Goal: Task Accomplishment & Management: Manage account settings

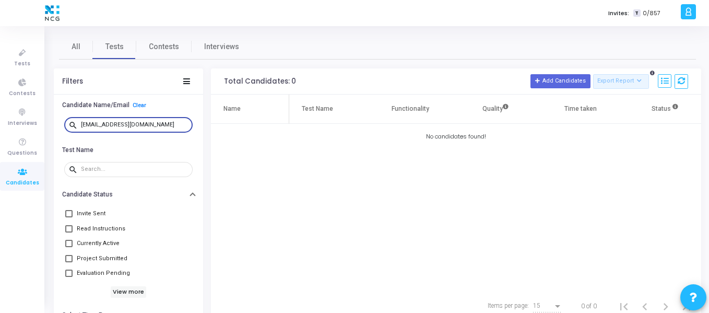
drag, startPoint x: 154, startPoint y: 122, endPoint x: 63, endPoint y: 119, distance: 91.9
click at [63, 119] on div "search [EMAIL_ADDRESS][DOMAIN_NAME]" at bounding box center [129, 124] width 134 height 23
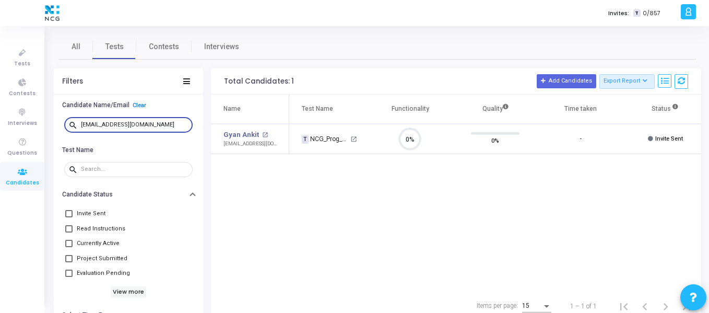
scroll to position [5, 5]
type input "[EMAIL_ADDRESS][DOMAIN_NAME]"
drag, startPoint x: 127, startPoint y: 123, endPoint x: 43, endPoint y: 123, distance: 84.0
click at [43, 123] on div "Tests Contests Interviews Questions Candidates Invites: T 0/857 S [PERSON_NAME]…" at bounding box center [354, 156] width 709 height 313
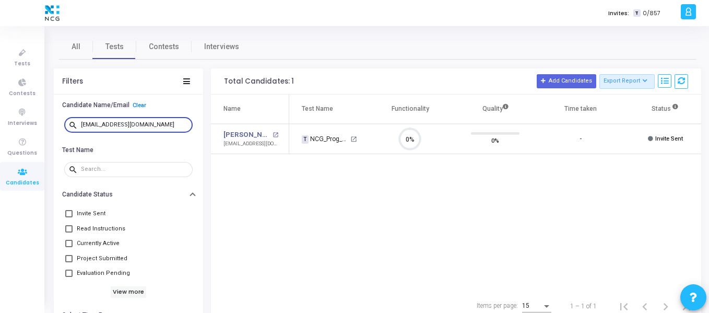
type input "[EMAIL_ADDRESS][DOMAIN_NAME]"
drag, startPoint x: 176, startPoint y: 123, endPoint x: 74, endPoint y: 123, distance: 102.3
click at [74, 123] on div "search [EMAIL_ADDRESS][DOMAIN_NAME]" at bounding box center [128, 124] width 128 height 17
type input "[EMAIL_ADDRESS][DOMAIN_NAME]"
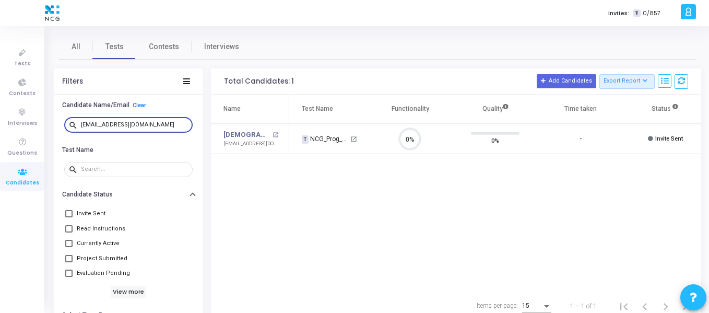
drag, startPoint x: 166, startPoint y: 125, endPoint x: 55, endPoint y: 125, distance: 111.2
click at [55, 125] on div "search [EMAIL_ADDRESS][DOMAIN_NAME]" at bounding box center [128, 124] width 149 height 23
type input "[EMAIL_ADDRESS][DOMAIN_NAME]"
drag, startPoint x: 171, startPoint y: 123, endPoint x: 63, endPoint y: 123, distance: 108.0
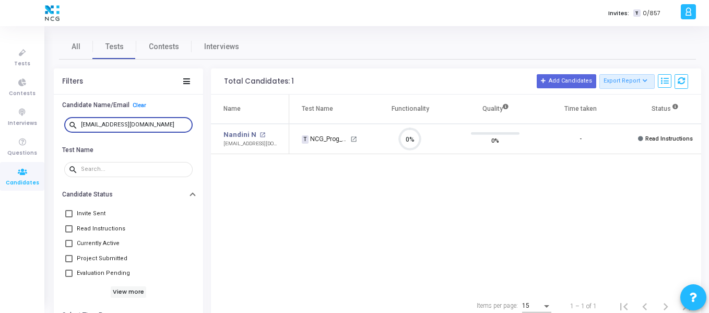
click at [63, 123] on div "search [EMAIL_ADDRESS][DOMAIN_NAME]" at bounding box center [129, 124] width 134 height 23
type input "[EMAIL_ADDRESS][DOMAIN_NAME]"
drag, startPoint x: 90, startPoint y: 122, endPoint x: 43, endPoint y: 122, distance: 47.5
click at [43, 122] on div "Tests Contests Interviews Questions Candidates Invites: T 0/857 S [PERSON_NAME]…" at bounding box center [354, 156] width 709 height 313
type input "[EMAIL_ADDRESS][DOMAIN_NAME]"
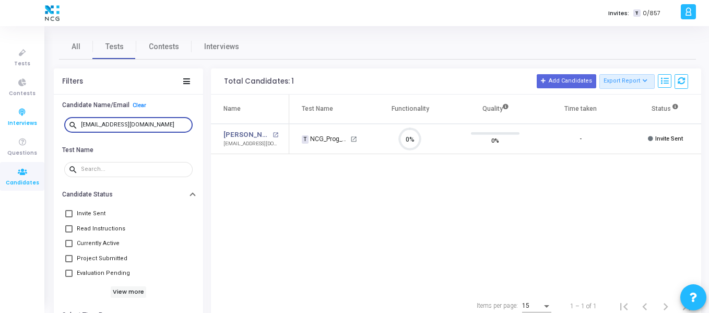
drag, startPoint x: 170, startPoint y: 125, endPoint x: 39, endPoint y: 122, distance: 131.6
click at [39, 122] on div "Tests Contests Interviews Questions Candidates Invites: T 0/857 S [PERSON_NAME]…" at bounding box center [354, 156] width 709 height 313
type input "[EMAIL_ADDRESS][DOMAIN_NAME]"
drag, startPoint x: 169, startPoint y: 124, endPoint x: 35, endPoint y: 123, distance: 133.6
click at [35, 123] on div "Tests Contests Interviews Questions Candidates Invites: T 0/857 S [PERSON_NAME]…" at bounding box center [354, 156] width 709 height 313
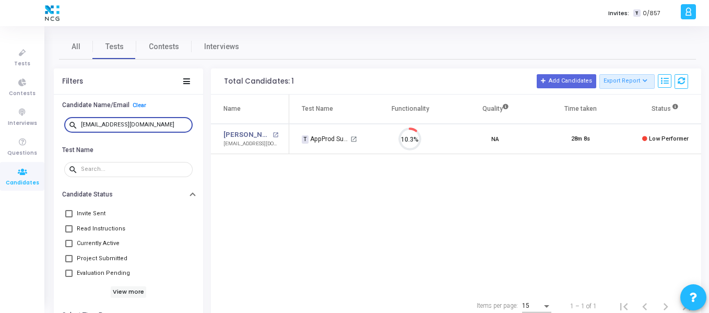
drag, startPoint x: 153, startPoint y: 125, endPoint x: 89, endPoint y: 125, distance: 63.7
click at [89, 125] on input "[EMAIL_ADDRESS][DOMAIN_NAME]" at bounding box center [135, 125] width 108 height 6
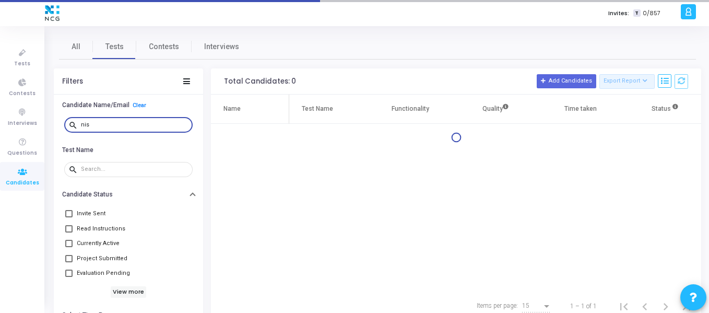
type input "nis"
click at [128, 120] on div "nis" at bounding box center [135, 124] width 108 height 17
drag, startPoint x: 116, startPoint y: 123, endPoint x: 76, endPoint y: 125, distance: 40.2
click at [76, 125] on div "search nis" at bounding box center [128, 124] width 128 height 17
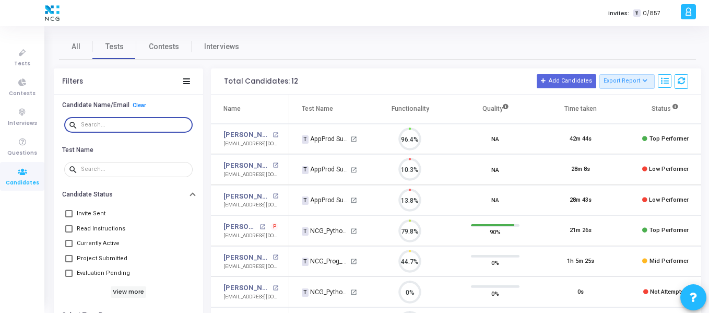
scroll to position [22, 27]
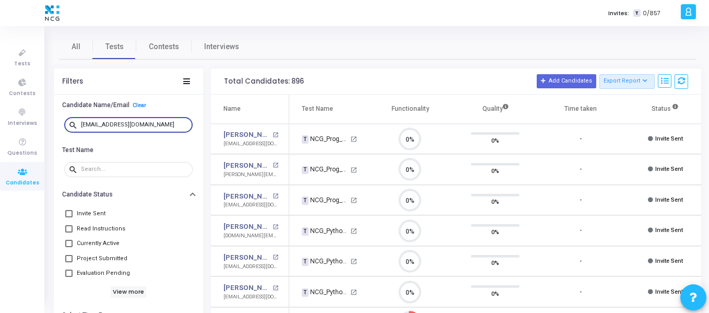
scroll to position [22, 27]
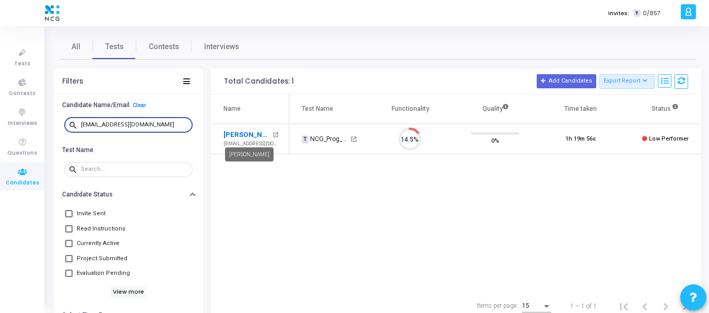
type input "[EMAIL_ADDRESS][DOMAIN_NAME]"
click at [258, 136] on link "[PERSON_NAME]" at bounding box center [246, 134] width 46 height 10
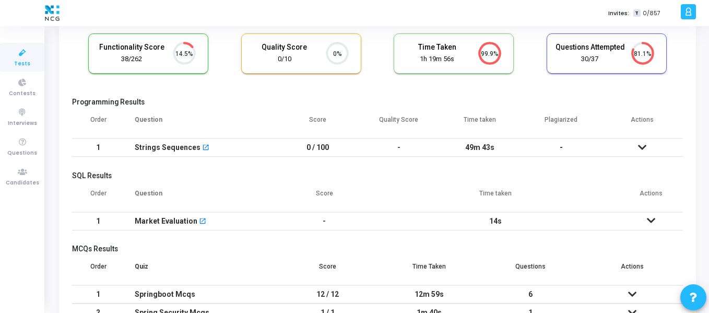
click at [633, 147] on td at bounding box center [642, 147] width 81 height 18
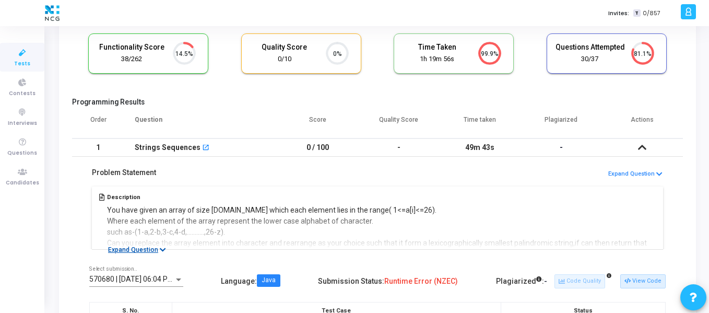
click at [133, 251] on button "Expand Question" at bounding box center [136, 249] width 69 height 10
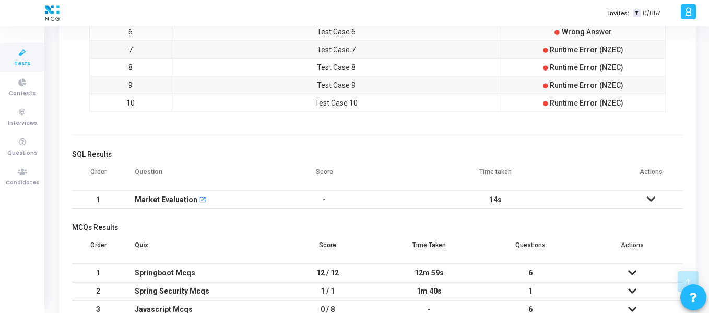
scroll to position [731, 0]
click at [656, 200] on td at bounding box center [650, 199] width 64 height 18
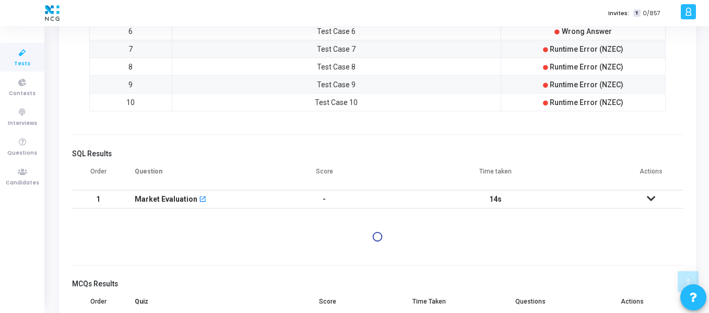
click at [650, 200] on icon at bounding box center [651, 198] width 8 height 7
click at [649, 201] on icon at bounding box center [651, 198] width 8 height 7
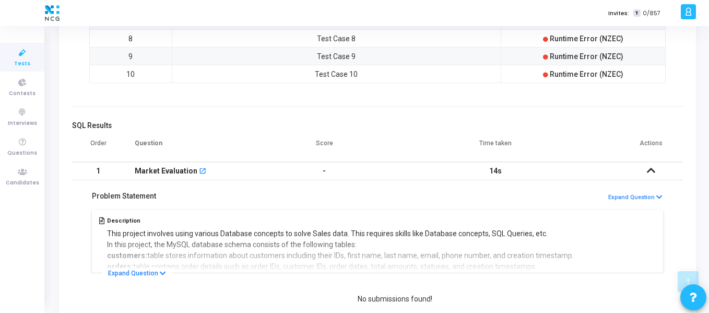
scroll to position [783, 0]
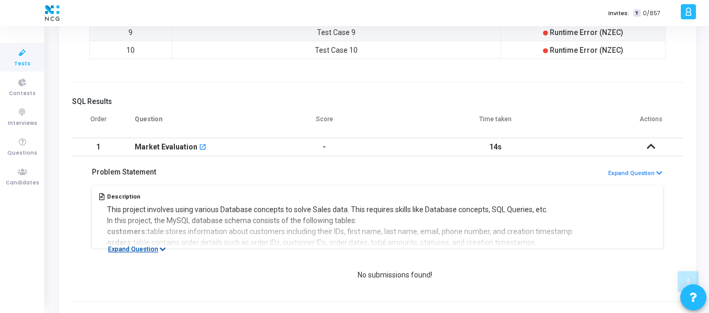
click at [154, 248] on button "Expand Question" at bounding box center [136, 249] width 69 height 10
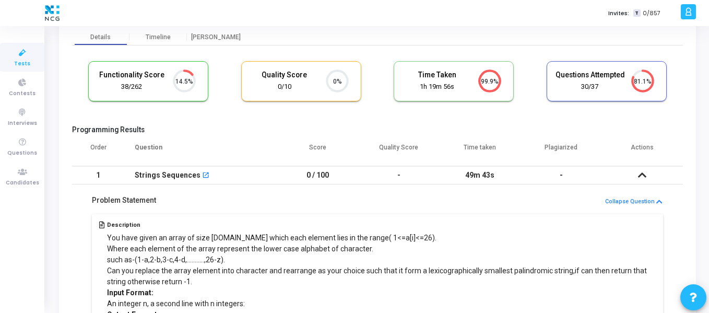
scroll to position [0, 0]
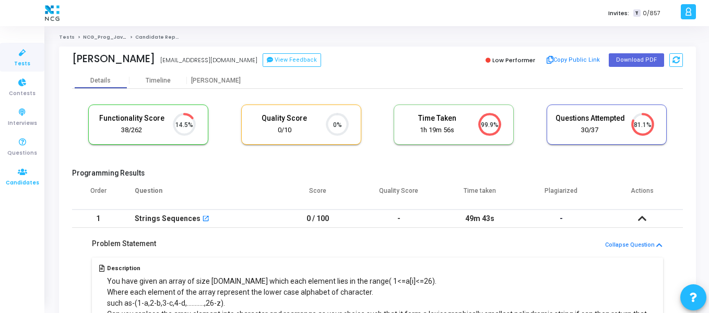
click at [26, 168] on icon at bounding box center [22, 171] width 22 height 13
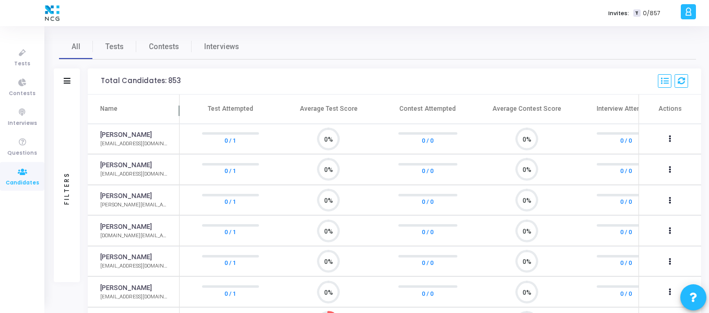
scroll to position [22, 27]
click at [109, 46] on span "Tests" at bounding box center [114, 46] width 18 height 11
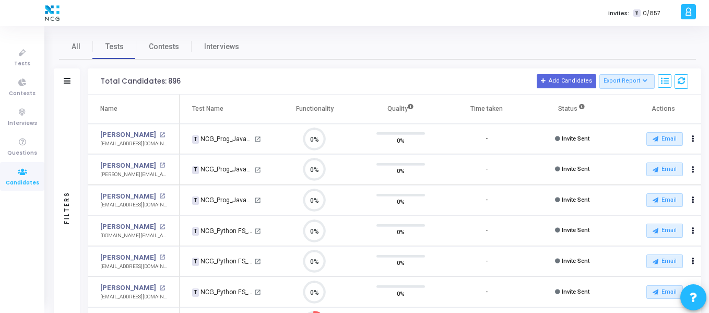
click at [71, 81] on div "Filters" at bounding box center [67, 81] width 26 height 26
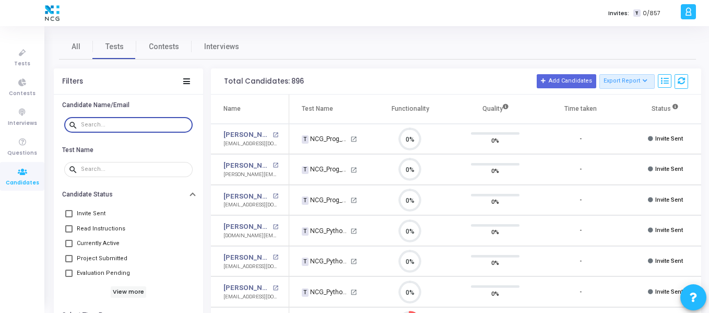
click at [115, 122] on input "text" at bounding box center [135, 125] width 108 height 6
paste input "[EMAIL_ADDRESS][DOMAIN_NAME]"
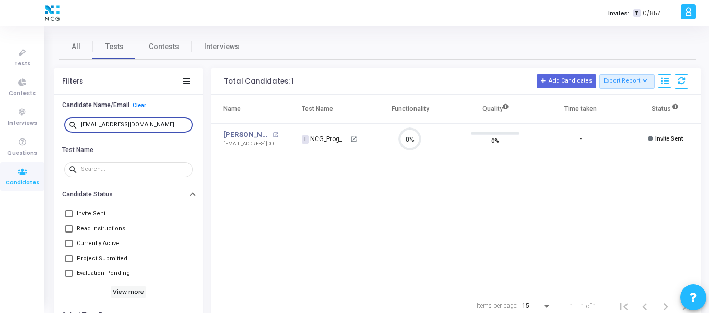
type input "[EMAIL_ADDRESS][DOMAIN_NAME]"
drag, startPoint x: 160, startPoint y: 125, endPoint x: 53, endPoint y: 120, distance: 106.6
click at [53, 120] on div "All Tests Contests Interviews Filters Candidate Name/Email Clear search [EMAIL_…" at bounding box center [377, 177] width 663 height 287
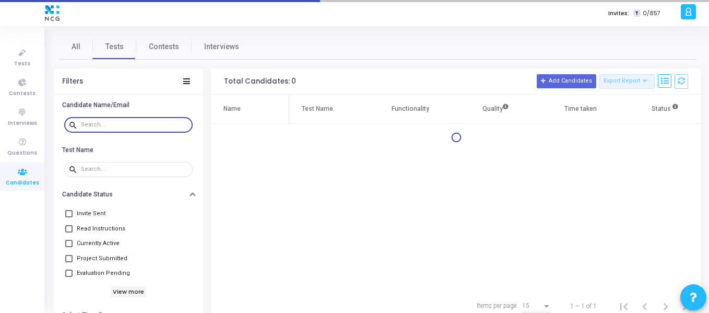
type input "[EMAIL_ADDRESS][DOMAIN_NAME]"
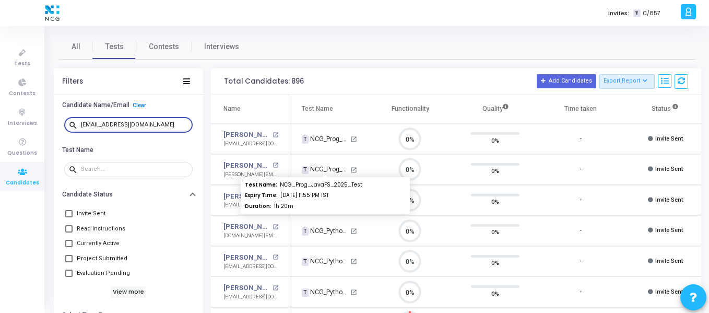
scroll to position [22, 27]
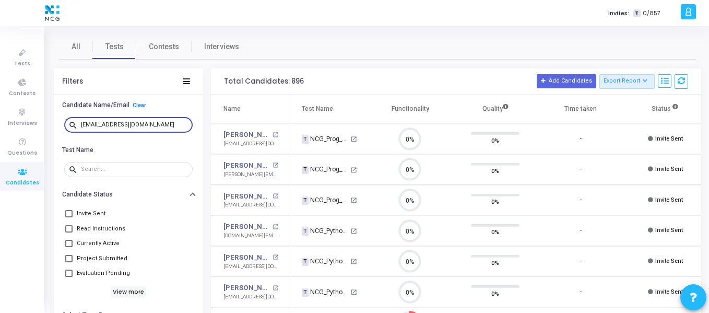
drag, startPoint x: 151, startPoint y: 127, endPoint x: 67, endPoint y: 126, distance: 84.0
click at [67, 126] on div "search [EMAIL_ADDRESS][DOMAIN_NAME]" at bounding box center [128, 124] width 128 height 17
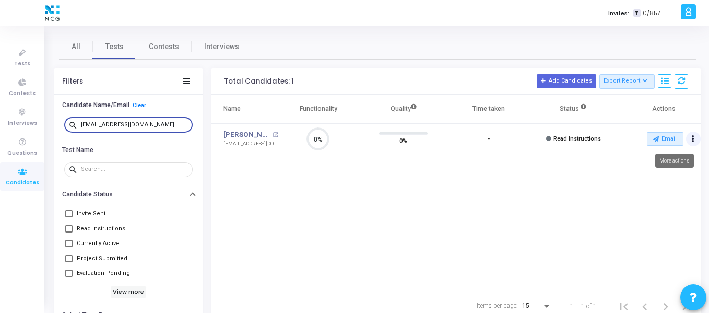
type input "[EMAIL_ADDRESS][DOMAIN_NAME]"
click at [696, 140] on button "Actions" at bounding box center [693, 139] width 15 height 15
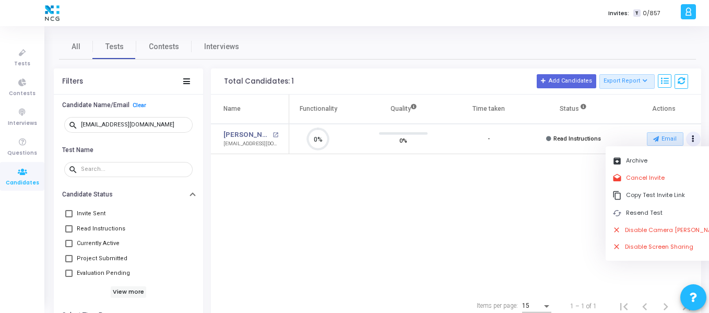
click at [498, 175] on div "Name Test Name Functionality Quality Time taken Status Actions Suresh G open_in…" at bounding box center [456, 192] width 490 height 197
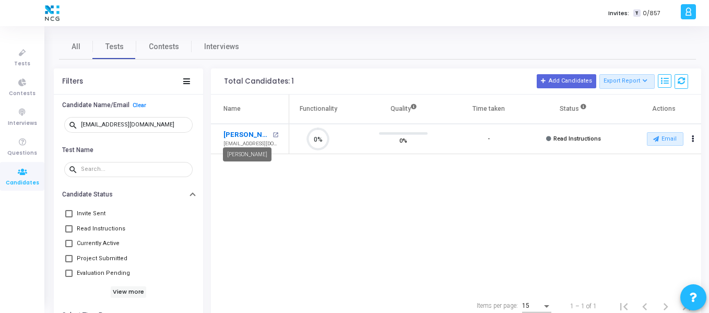
click at [234, 135] on link "[PERSON_NAME]" at bounding box center [246, 134] width 46 height 10
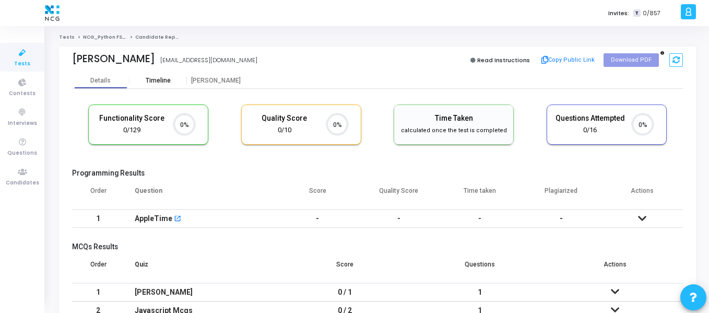
click at [162, 82] on div "Timeline" at bounding box center [158, 81] width 25 height 8
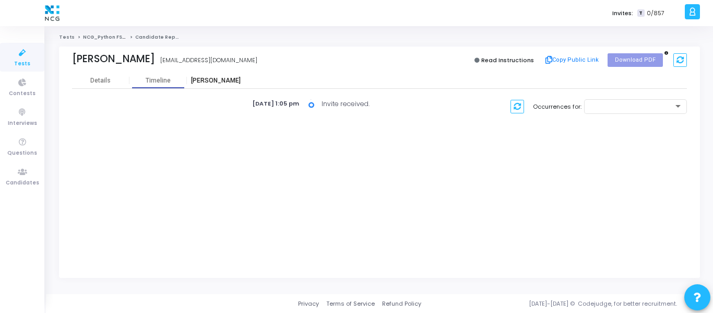
click at [205, 83] on div "[PERSON_NAME]" at bounding box center [215, 81] width 57 height 8
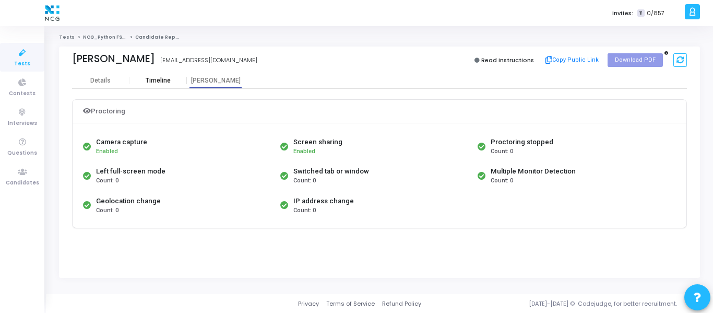
click at [175, 83] on div "Timeline" at bounding box center [157, 81] width 57 height 8
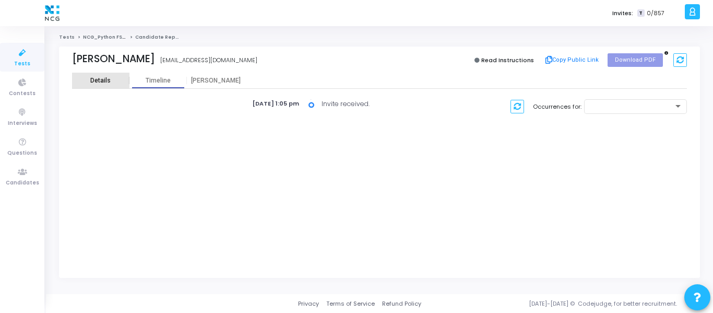
click at [109, 81] on div "Details" at bounding box center [100, 81] width 20 height 8
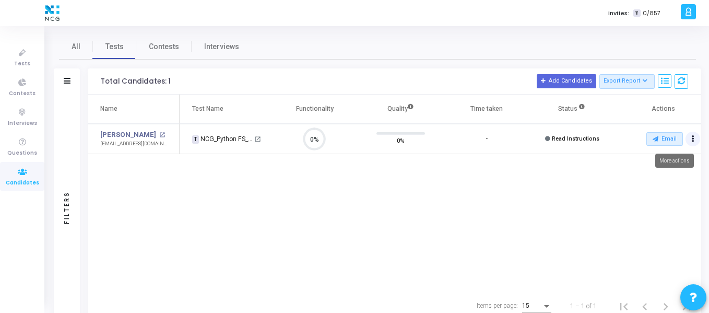
click at [696, 141] on button "Actions" at bounding box center [692, 139] width 15 height 15
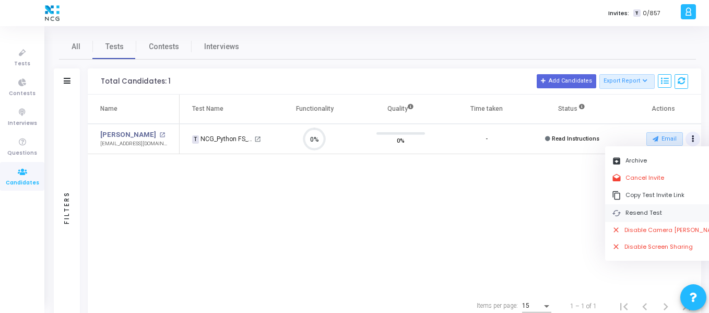
click at [654, 213] on button "cached Resend Test" at bounding box center [667, 212] width 124 height 17
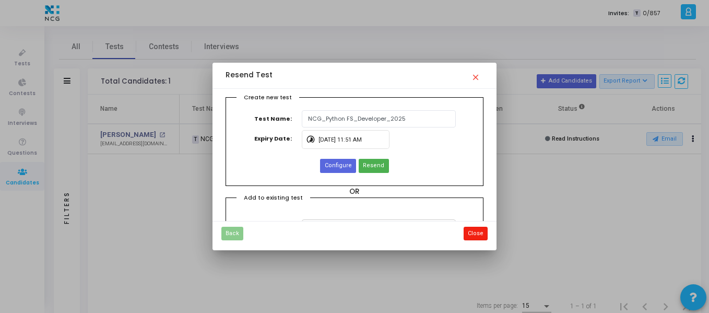
click at [476, 236] on button "Close" at bounding box center [475, 233] width 24 height 14
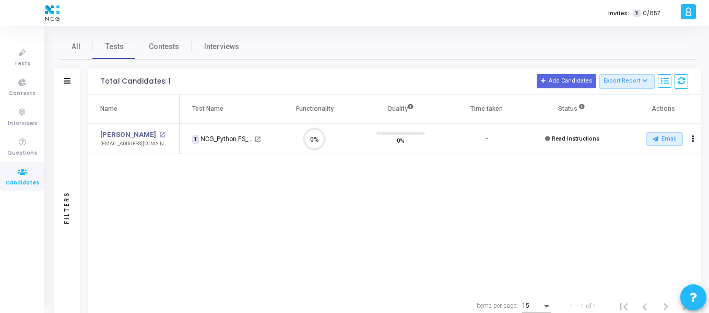
click at [572, 198] on div "Name Test Name Functionality Quality Time taken Status Actions Suresh G open_in…" at bounding box center [394, 192] width 613 height 197
click at [694, 138] on button "Actions" at bounding box center [692, 139] width 15 height 15
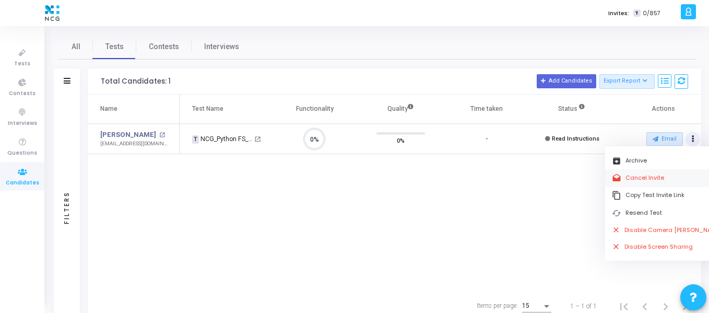
click at [649, 177] on button "drafts Cancel Invite" at bounding box center [667, 177] width 124 height 17
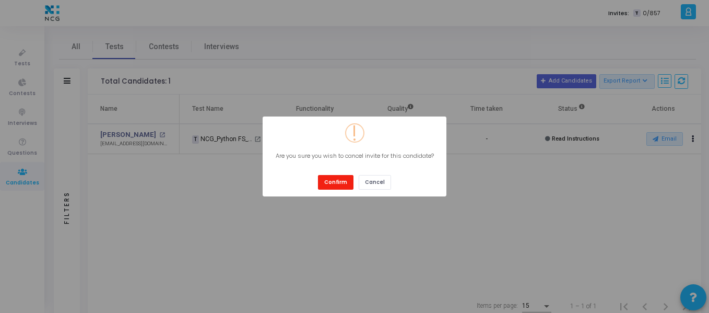
click at [343, 180] on button "Confirm" at bounding box center [335, 182] width 35 height 14
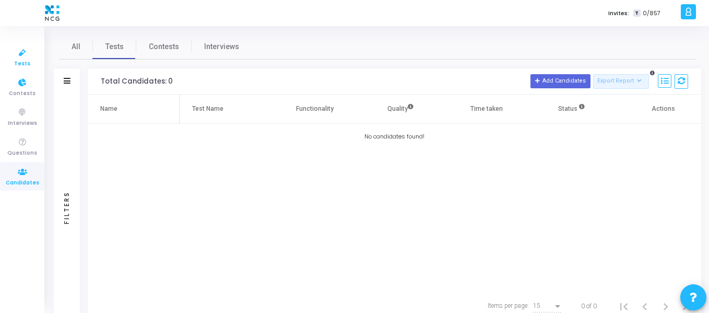
click at [15, 62] on span "Tests" at bounding box center [22, 63] width 16 height 9
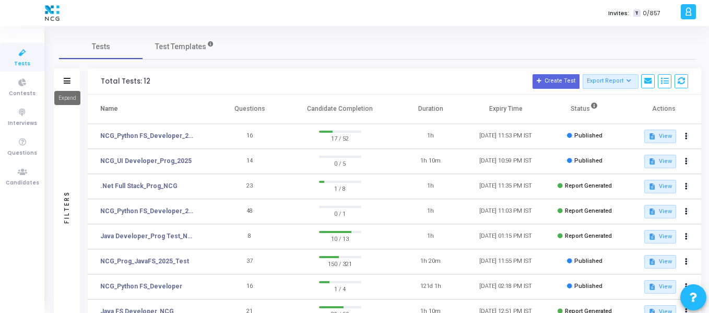
click at [69, 81] on icon at bounding box center [67, 81] width 7 height 6
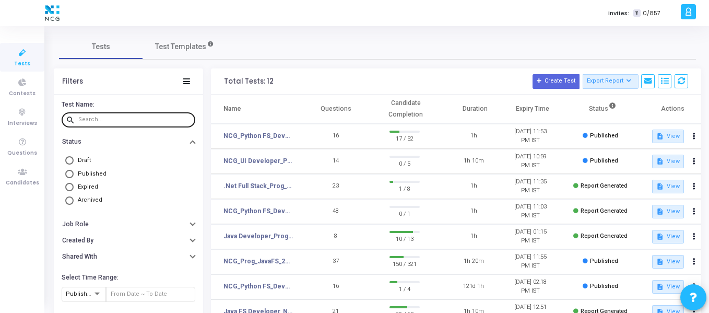
click at [121, 123] on div at bounding box center [134, 119] width 113 height 17
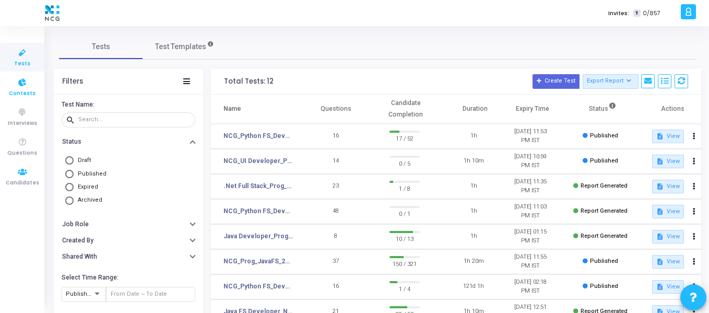
click at [22, 79] on icon at bounding box center [22, 82] width 22 height 13
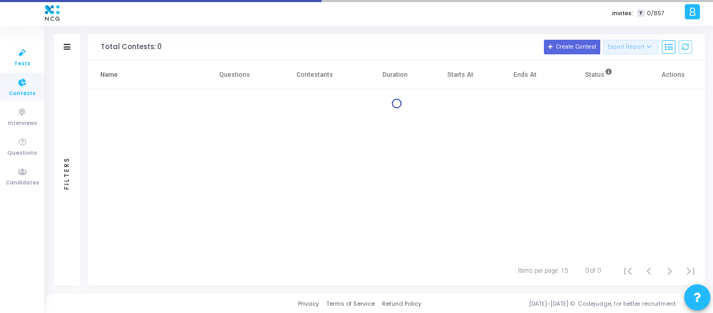
click at [25, 59] on span "Tests" at bounding box center [22, 63] width 16 height 9
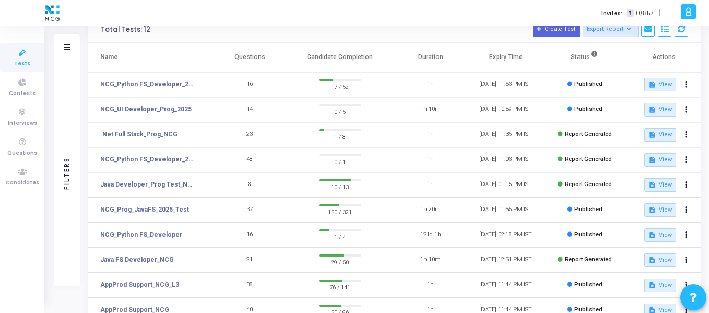
scroll to position [52, 0]
click at [166, 82] on link "NCG_Python FS_Developer_2025" at bounding box center [148, 83] width 96 height 9
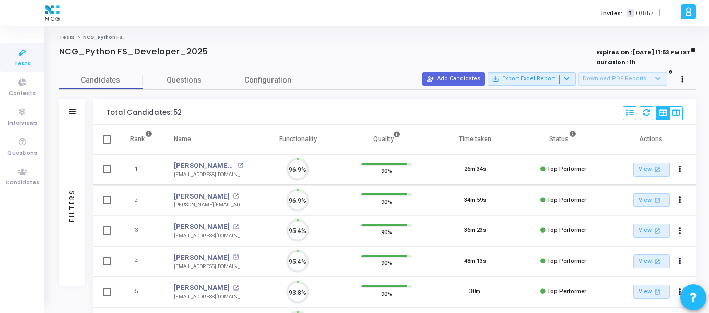
scroll to position [22, 27]
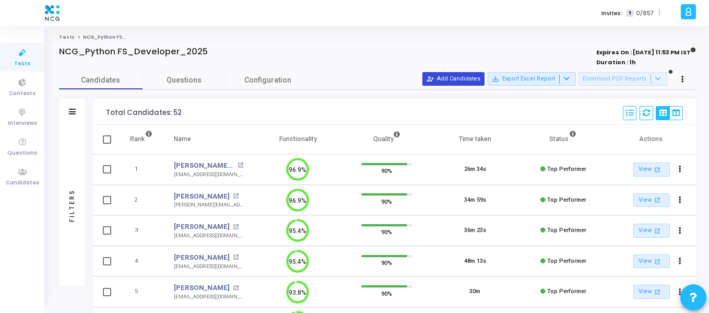
click at [452, 74] on button "person_add_alt Add Candidates" at bounding box center [453, 79] width 62 height 14
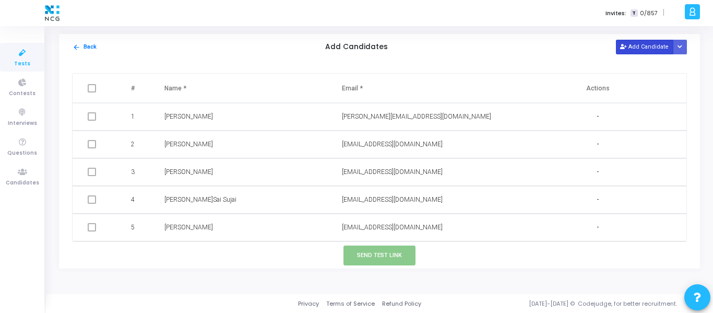
click at [661, 43] on button "Add Candidate" at bounding box center [644, 47] width 57 height 14
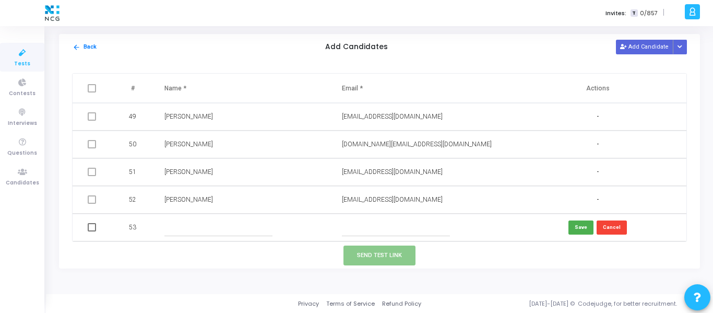
click at [182, 232] on input "text" at bounding box center [218, 227] width 108 height 17
click at [364, 229] on input "text" at bounding box center [396, 227] width 108 height 17
paste input "[EMAIL_ADDRESS][DOMAIN_NAME]"
type input "[EMAIL_ADDRESS][DOMAIN_NAME]"
click at [174, 225] on input "text" at bounding box center [218, 227] width 108 height 17
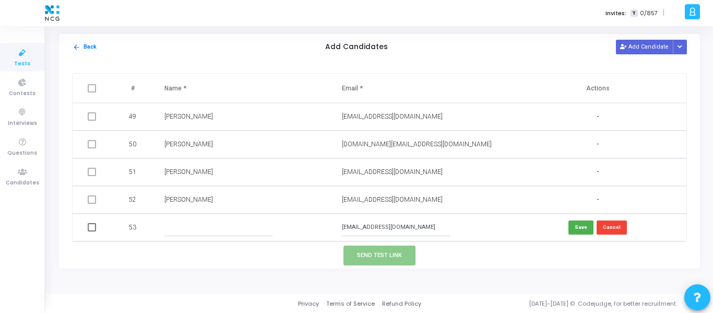
paste input "[PERSON_NAME]"
type input "[PERSON_NAME]"
click at [91, 228] on span at bounding box center [92, 227] width 8 height 8
click at [91, 231] on input "checkbox" at bounding box center [91, 231] width 1 height 1
checkbox input "true"
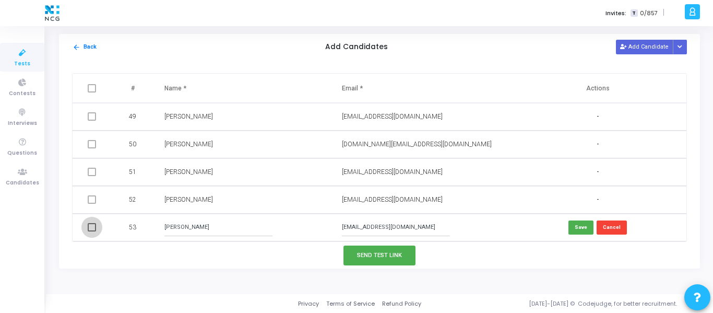
checkbox input "true"
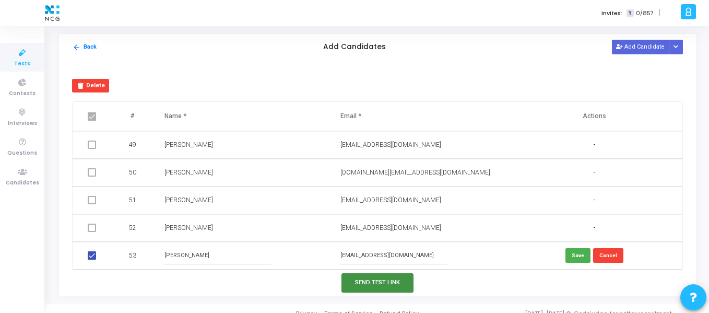
click at [386, 285] on button "Send Test Link" at bounding box center [377, 282] width 72 height 19
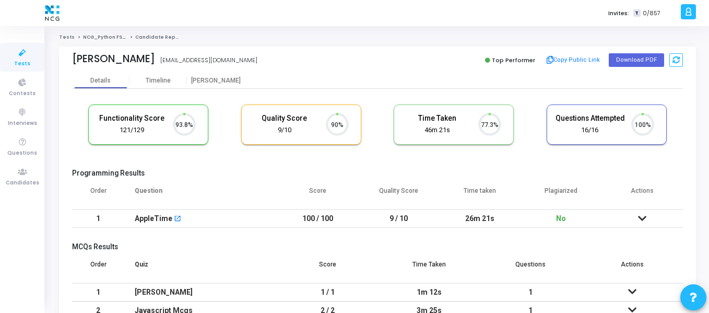
scroll to position [22, 27]
